Goal: Information Seeking & Learning: Learn about a topic

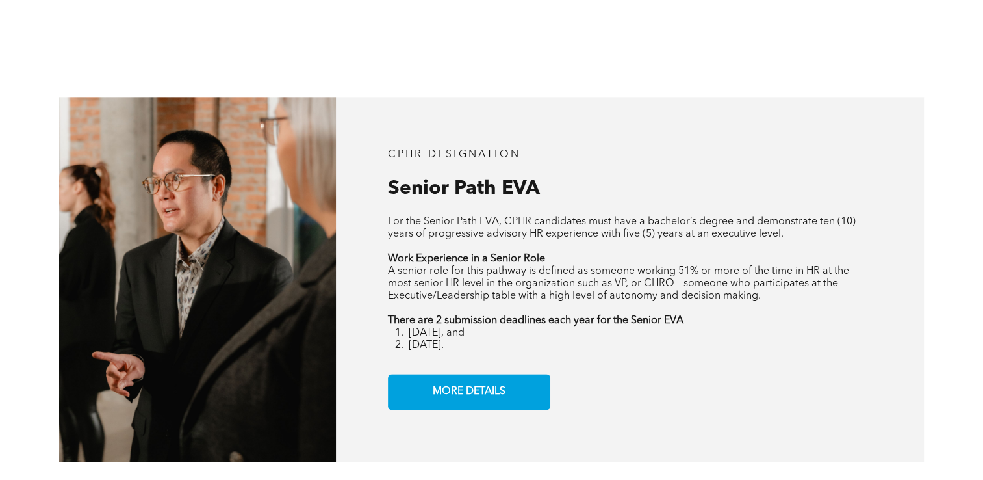
scroll to position [1518, 0]
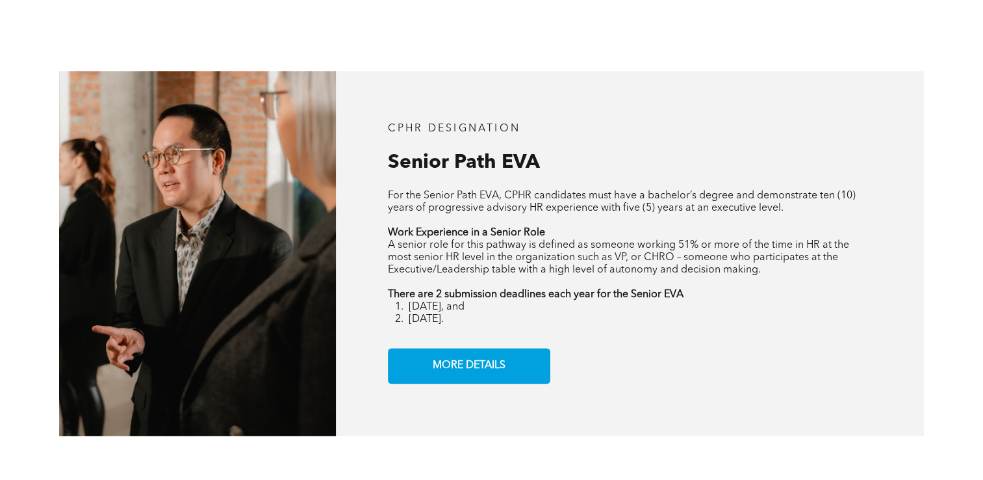
click at [959, 261] on div "CPHR DESIGNATION Senior Path EVA For the Senior Path EVA, CPHR candidates must …" at bounding box center [491, 253] width 983 height 482
click at [957, 266] on div "CPHR DESIGNATION Senior Path EVA For the Senior Path EVA, CPHR candidates must …" at bounding box center [491, 253] width 983 height 482
click at [837, 300] on p "There are 2 submission deadlines each year for the Senior EVA" at bounding box center [630, 295] width 485 height 12
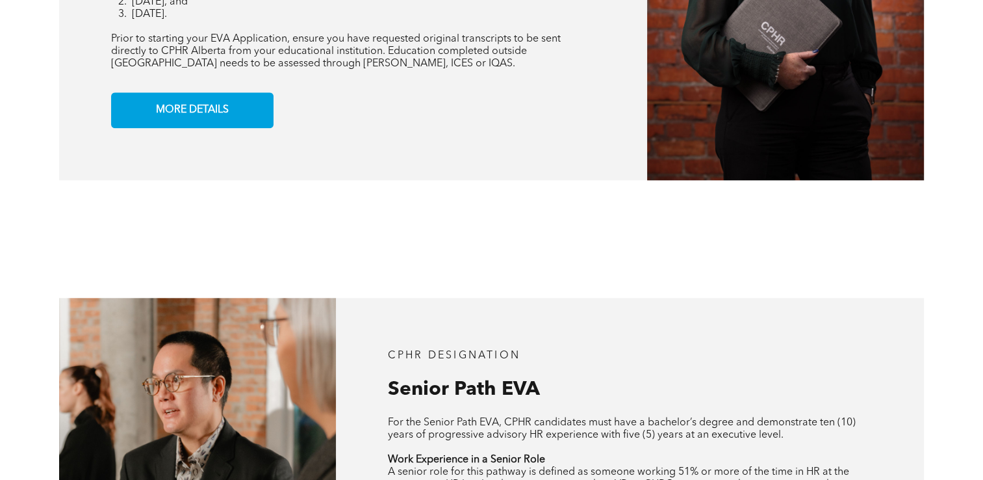
scroll to position [0, 0]
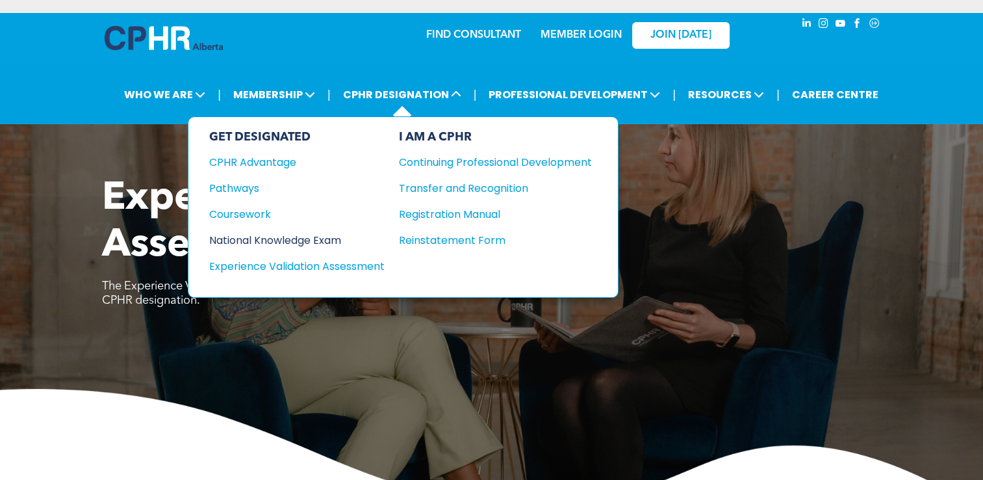
click at [265, 240] on div "National Knowledge Exam" at bounding box center [288, 240] width 158 height 16
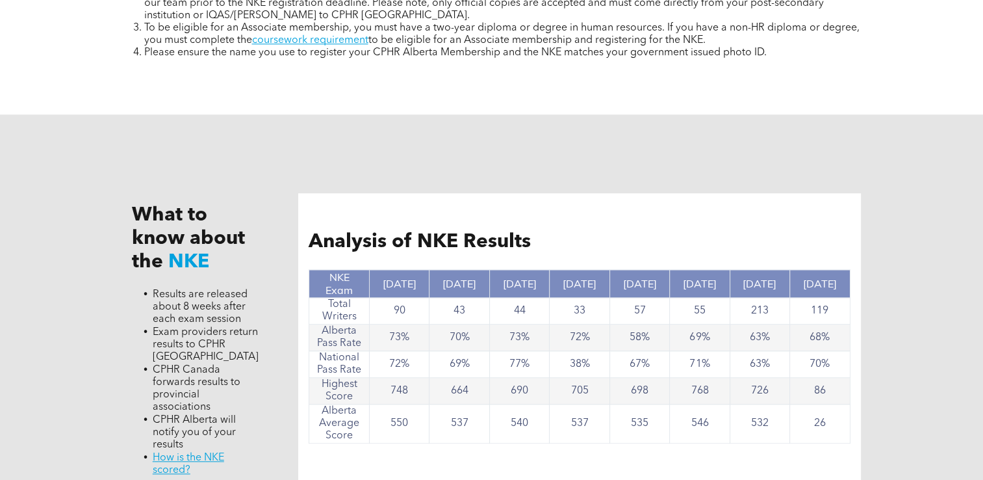
scroll to position [1117, 0]
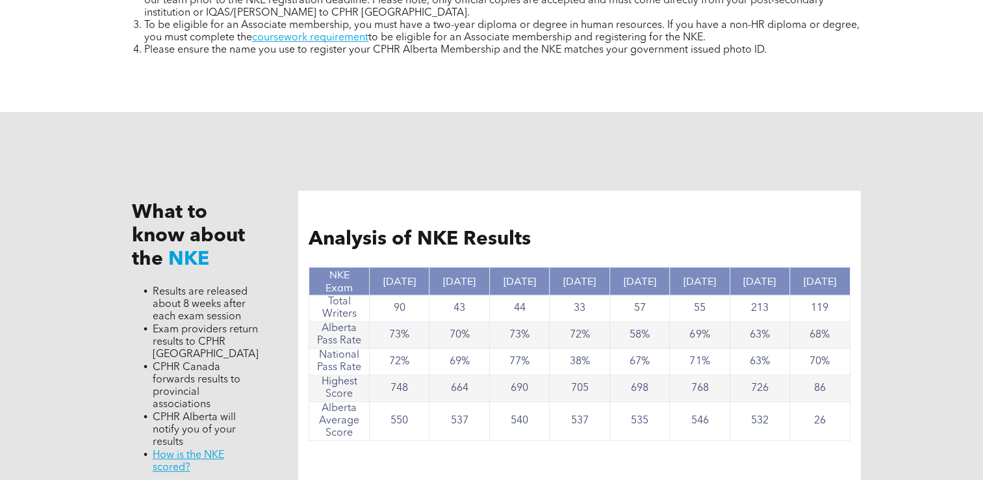
click at [972, 243] on div "What to know about the NKE Results are released about 8 weeks after each exam s…" at bounding box center [491, 337] width 983 height 451
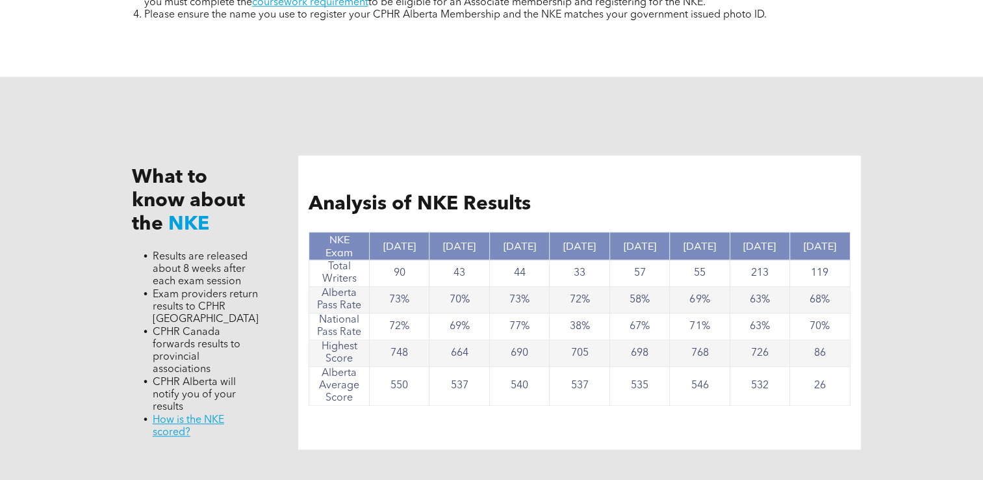
scroll to position [1157, 0]
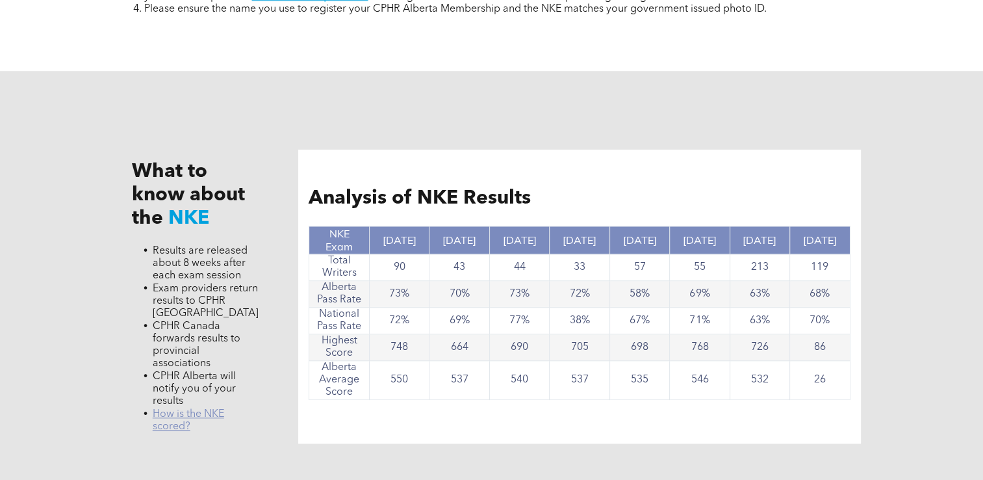
click at [184, 418] on link "﻿ How is the NKE scored?" at bounding box center [188, 420] width 71 height 23
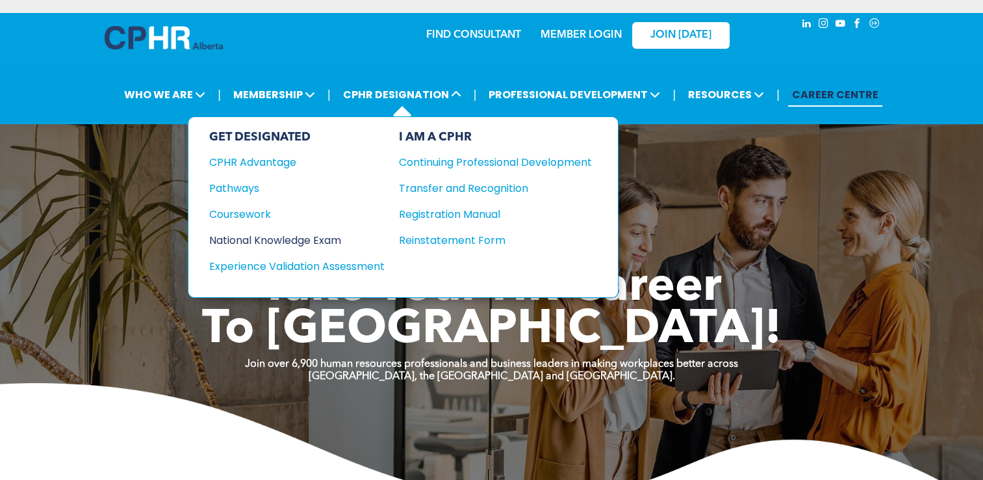
click at [252, 237] on div "National Knowledge Exam" at bounding box center [288, 240] width 158 height 16
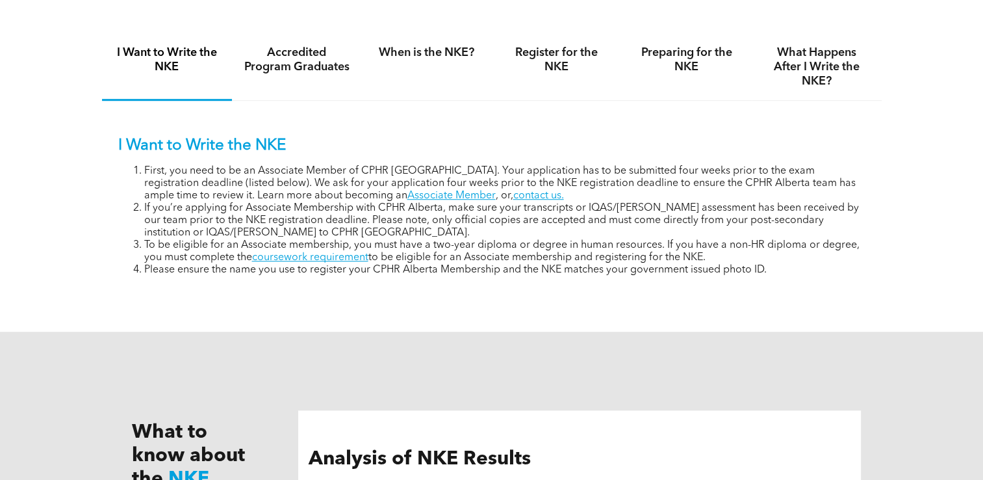
scroll to position [902, 0]
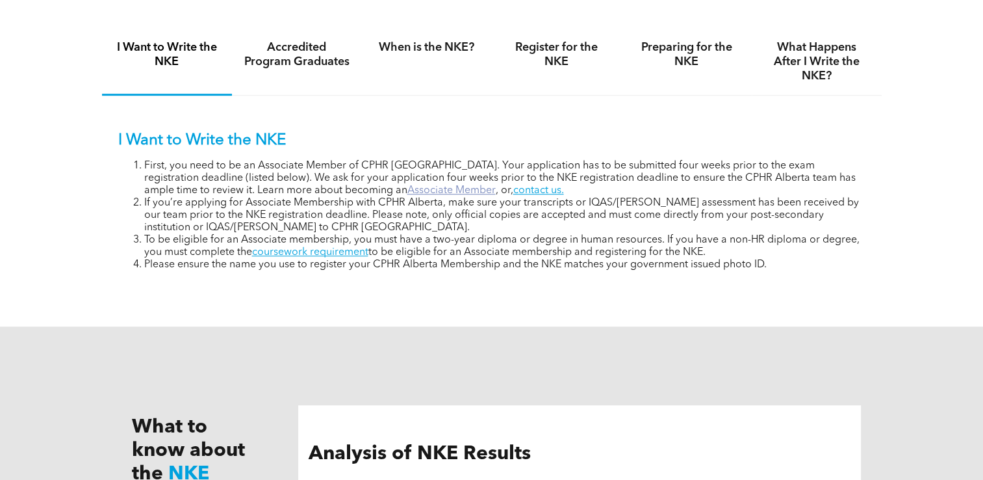
click at [407, 190] on link "Associate Member" at bounding box center [451, 190] width 88 height 10
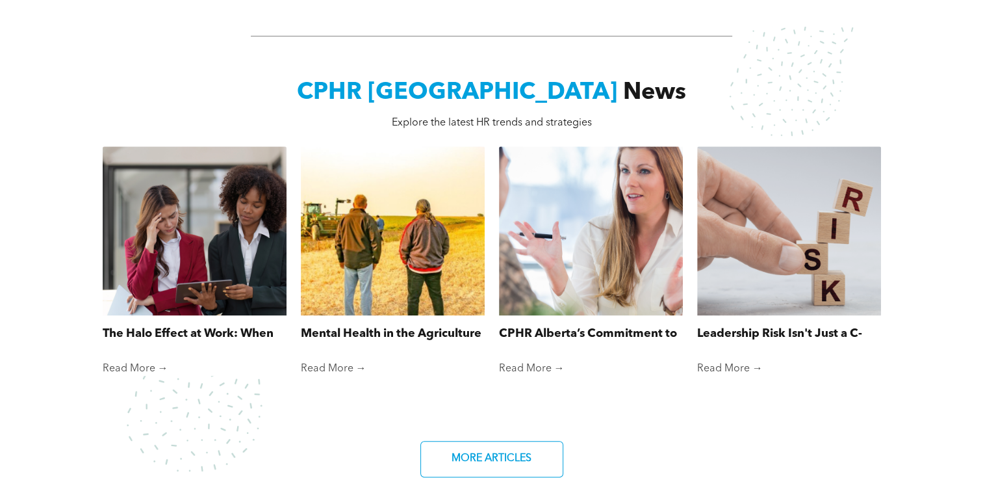
scroll to position [892, 0]
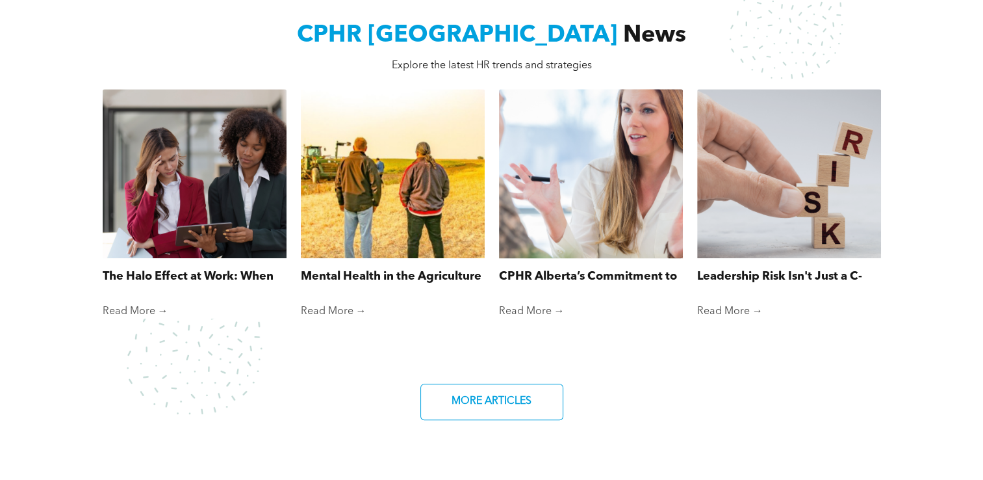
click at [541, 313] on link "Read More →" at bounding box center [591, 311] width 184 height 13
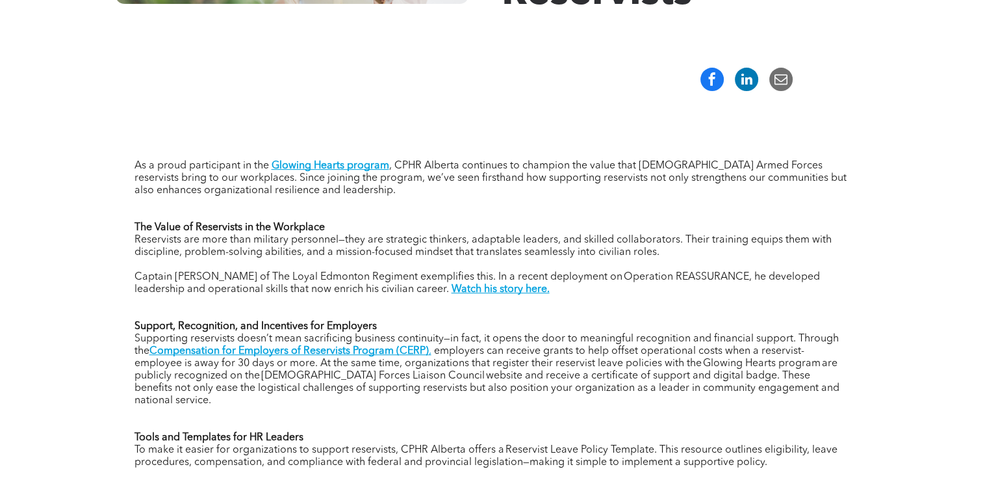
scroll to position [396, 0]
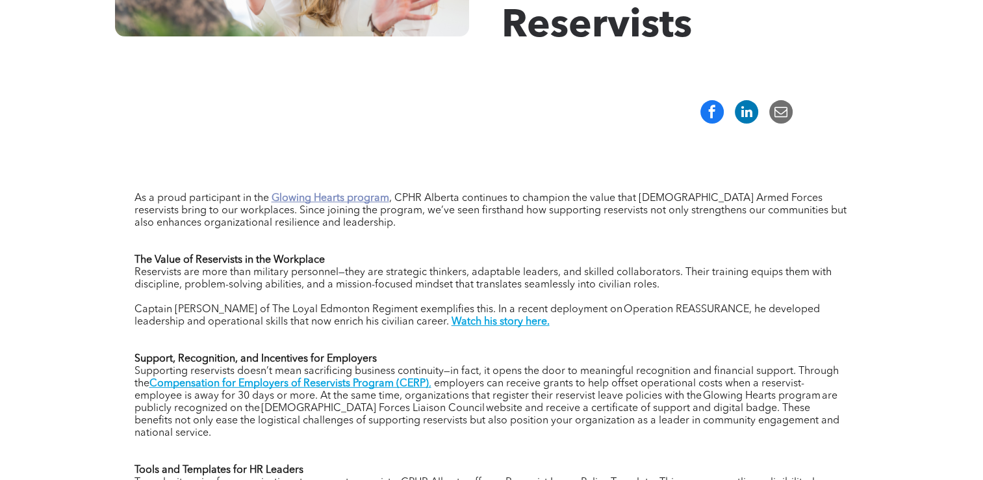
click at [325, 198] on strong "Glowing Hearts program" at bounding box center [331, 198] width 118 height 10
